Goal: Transaction & Acquisition: Purchase product/service

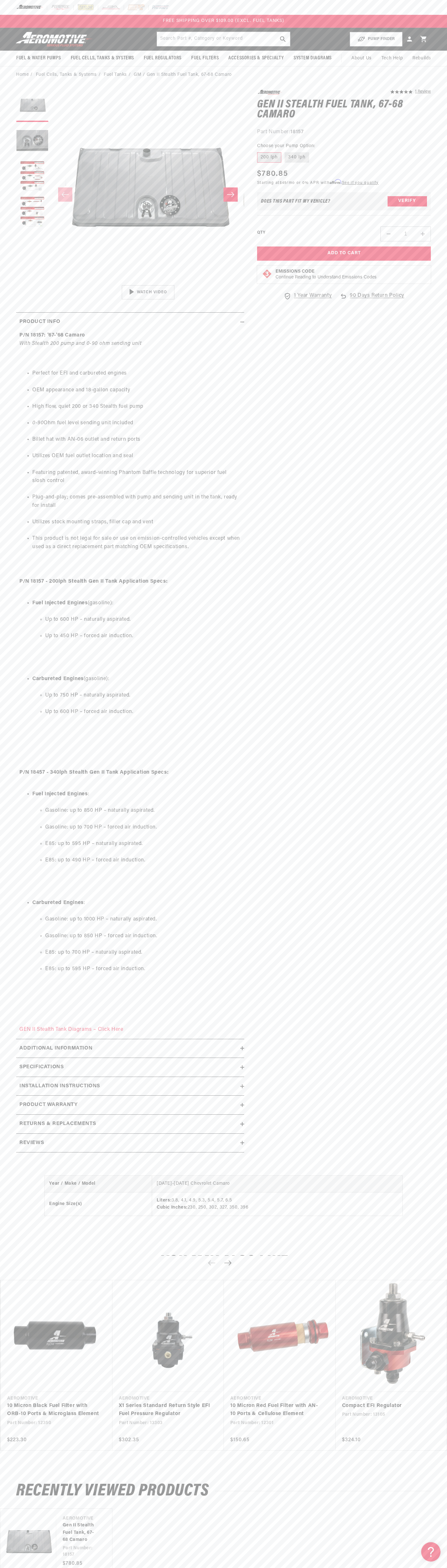
click at [41, 15] on div "FREE SHIPPING OVER $109.00 (EXCL. FUEL TANKS)" at bounding box center [224, 21] width 447 height 13
click at [428, 76] on ol "Home Fuel Cells, Tanks & Systems Fuel Tanks GM Gen II Stealth Fuel Tank, 67-68 …" at bounding box center [224, 75] width 415 height 7
click at [359, 1563] on html "Skip to content Your cart Your cart is empty Loading... You may also like Subto…" at bounding box center [224, 784] width 447 height 1568
click at [6, 1222] on div "Year / Make / Model 1967-1968 Chevrolet Camaro Engine Size(s) Liters: 3.8, 4.1,…" at bounding box center [224, 1202] width 447 height 78
